Goal: Information Seeking & Learning: Understand process/instructions

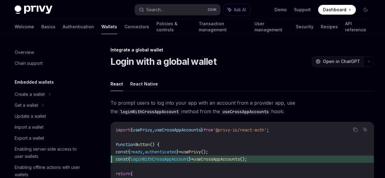
scroll to position [424, 0]
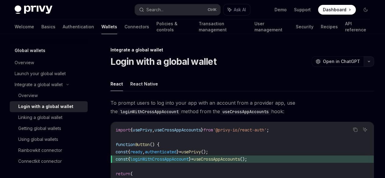
click at [365, 63] on icon "button" at bounding box center [368, 61] width 7 height 2
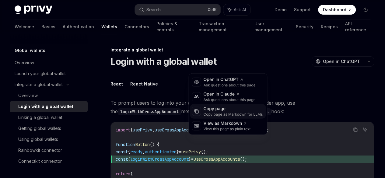
click at [221, 111] on div "Copy page" at bounding box center [232, 109] width 59 height 6
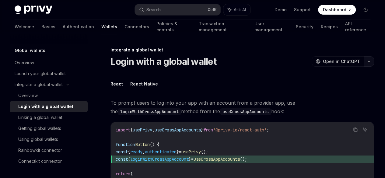
click at [365, 63] on icon "button" at bounding box center [368, 61] width 7 height 2
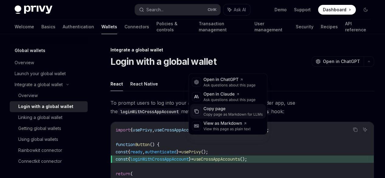
click at [240, 109] on div "Copy page" at bounding box center [232, 109] width 59 height 6
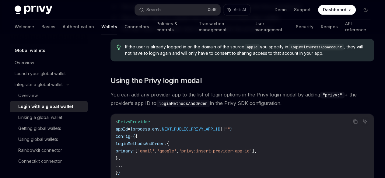
scroll to position [358, 0]
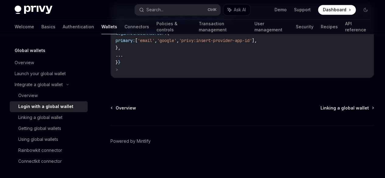
scroll to position [0, 40]
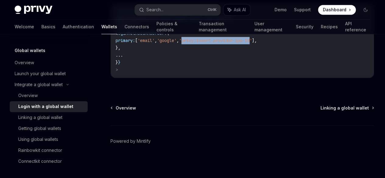
drag, startPoint x: 172, startPoint y: 129, endPoint x: 245, endPoint y: 129, distance: 72.4
click at [245, 43] on span "'privy:insert-provider-app-id'" at bounding box center [215, 40] width 73 height 5
copy span "privy:insert-provider-app-id"
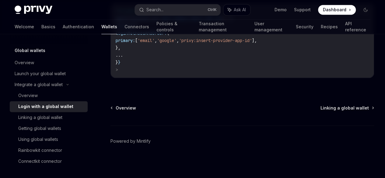
drag, startPoint x: 130, startPoint y: 132, endPoint x: 112, endPoint y: 48, distance: 86.1
copy div "Using the Privy login modal You can add any provider app to the list of login o…"
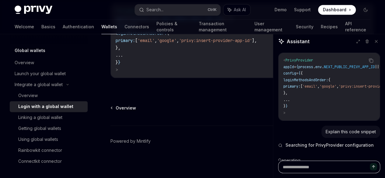
scroll to position [12, 0]
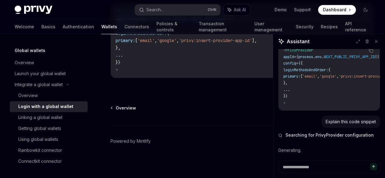
click at [377, 38] on button at bounding box center [376, 41] width 8 height 8
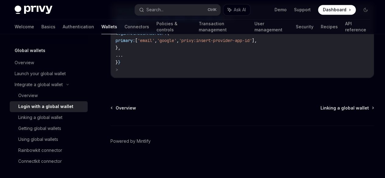
scroll to position [124, 0]
drag, startPoint x: 130, startPoint y: 90, endPoint x: 137, endPoint y: 105, distance: 16.2
click at [136, 73] on code "< PrivyProvider appId = { process . env . NEXT_PUBLIC_PRIVY_APP_ID || "" } conf…" at bounding box center [242, 41] width 253 height 66
copy code "loginMethodsAndOrder: { primary: [ 'email' , 'google' , 'privy:insert-provider-…"
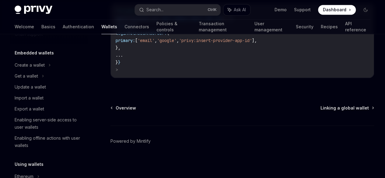
scroll to position [0, 0]
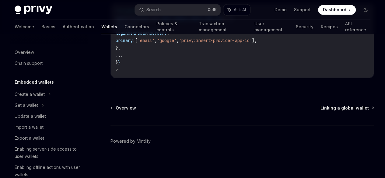
click at [45, 84] on h5 "Embedded wallets" at bounding box center [34, 82] width 39 height 7
click at [42, 95] on div "Create a wallet" at bounding box center [30, 94] width 30 height 7
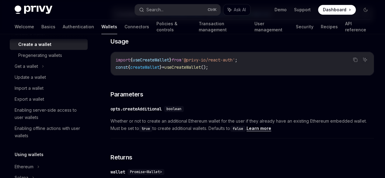
scroll to position [30, 0]
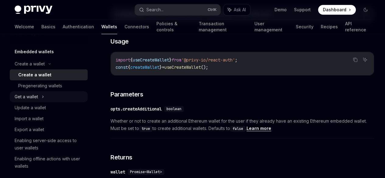
click at [34, 95] on div "Get a wallet" at bounding box center [26, 96] width 23 height 7
type textarea "*"
